Goal: Transaction & Acquisition: Purchase product/service

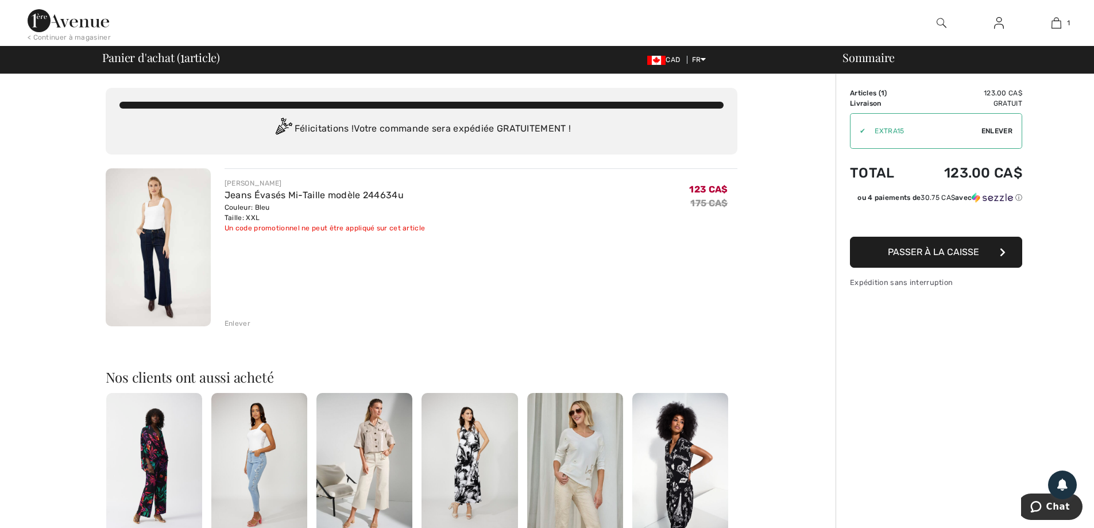
click at [910, 249] on span "Passer à la caisse" at bounding box center [933, 251] width 91 height 11
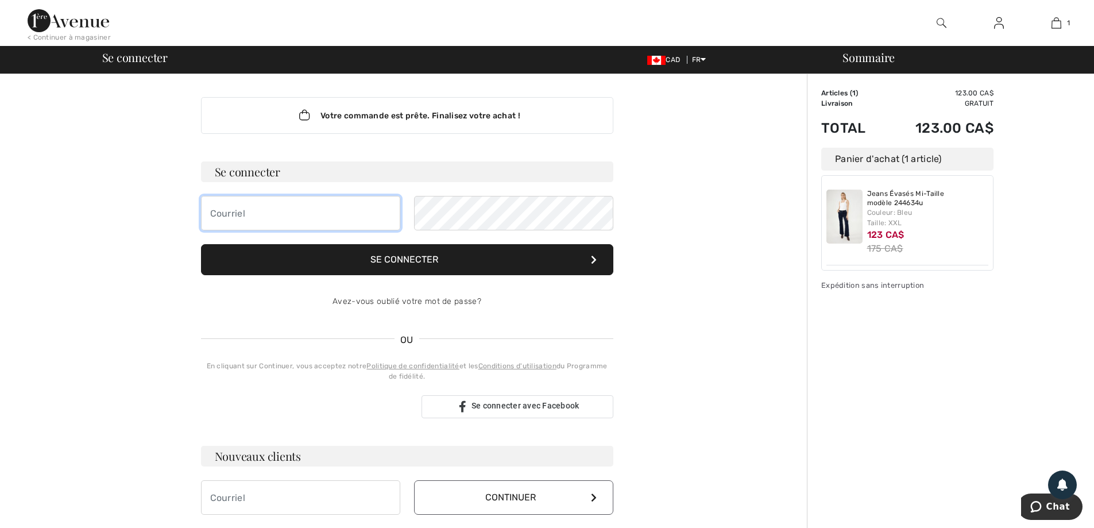
click at [279, 219] on input "email" at bounding box center [300, 213] width 199 height 34
type input "[PERSON_NAME][EMAIL_ADDRESS][DOMAIN_NAME]"
click at [386, 254] on button "Se connecter" at bounding box center [407, 259] width 412 height 31
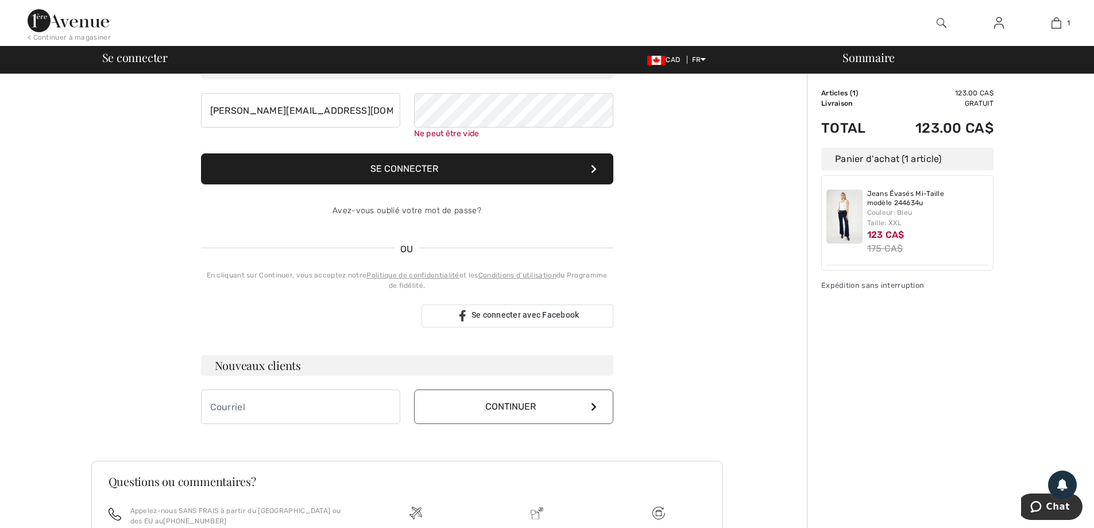
scroll to position [104, 0]
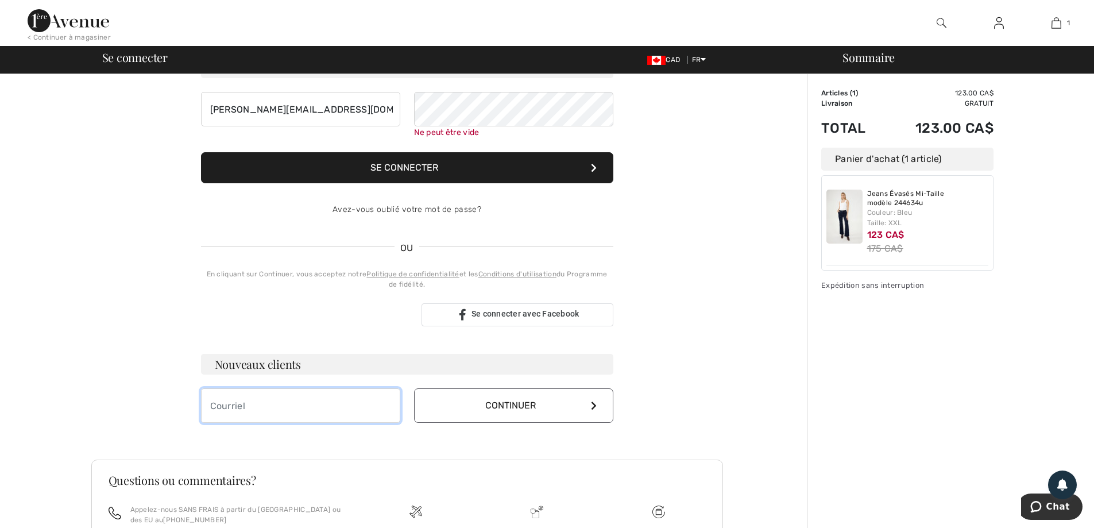
click at [261, 401] on input "email" at bounding box center [300, 405] width 199 height 34
type input "bernatchez.l@videotron.ca"
click at [487, 401] on button "Continuer" at bounding box center [513, 405] width 199 height 34
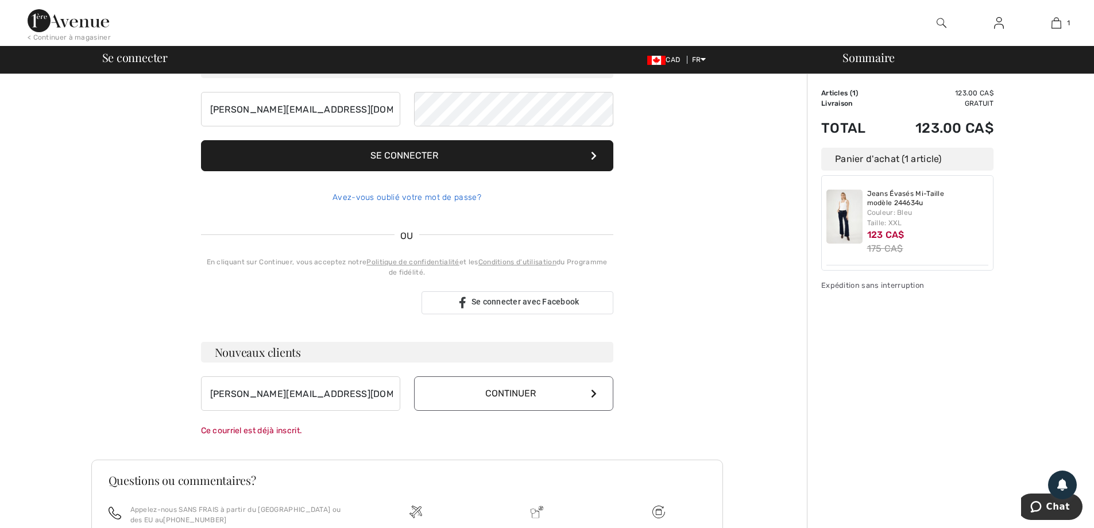
click at [405, 198] on link "Avez-vous oublié votre mot de passe?" at bounding box center [406, 197] width 149 height 10
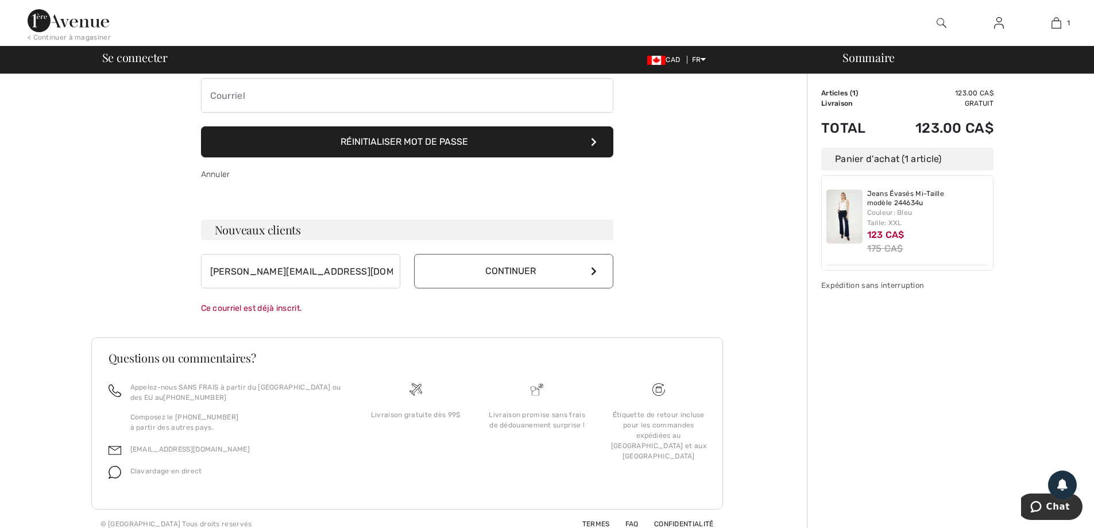
click at [396, 140] on button "Réinitialiser mot de passe" at bounding box center [407, 141] width 412 height 31
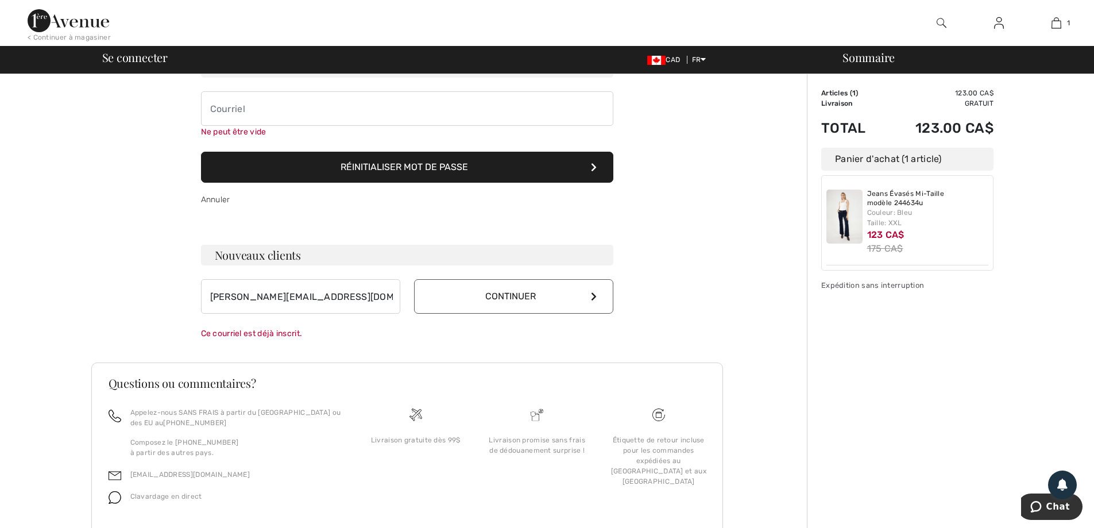
scroll to position [90, 0]
